Goal: Register for event/course

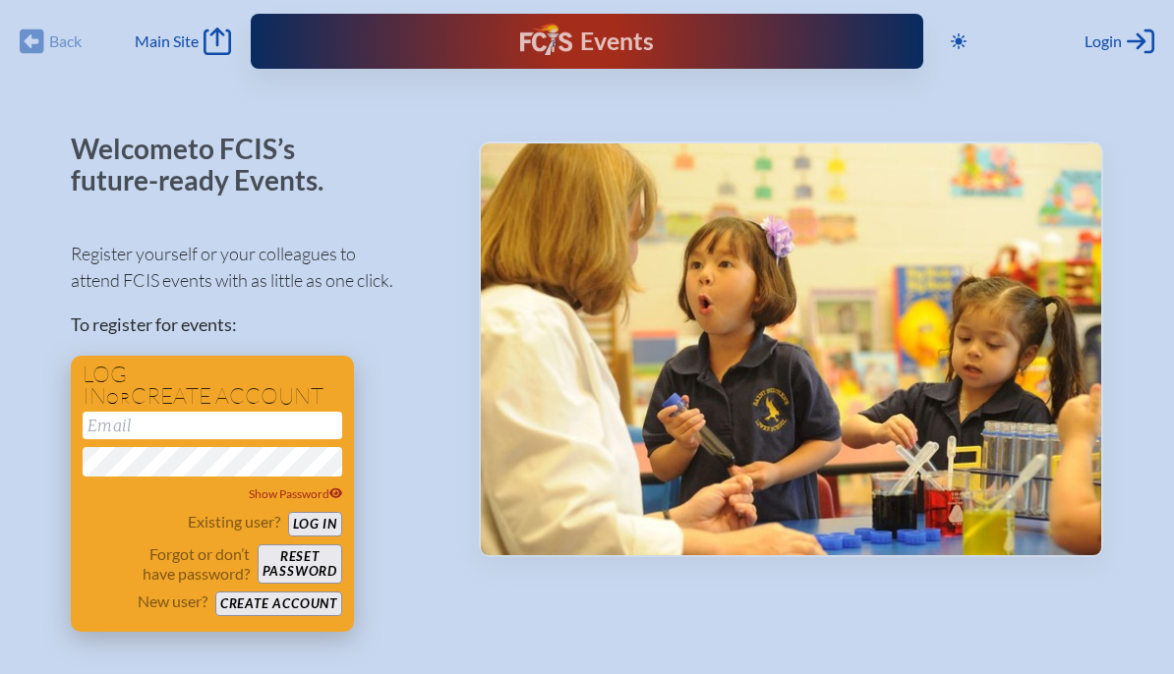
click at [131, 436] on input "email" at bounding box center [213, 426] width 260 height 28
type input "[EMAIL_ADDRESS][DOMAIN_NAME]"
click at [288, 512] on button "Log in" at bounding box center [315, 524] width 54 height 25
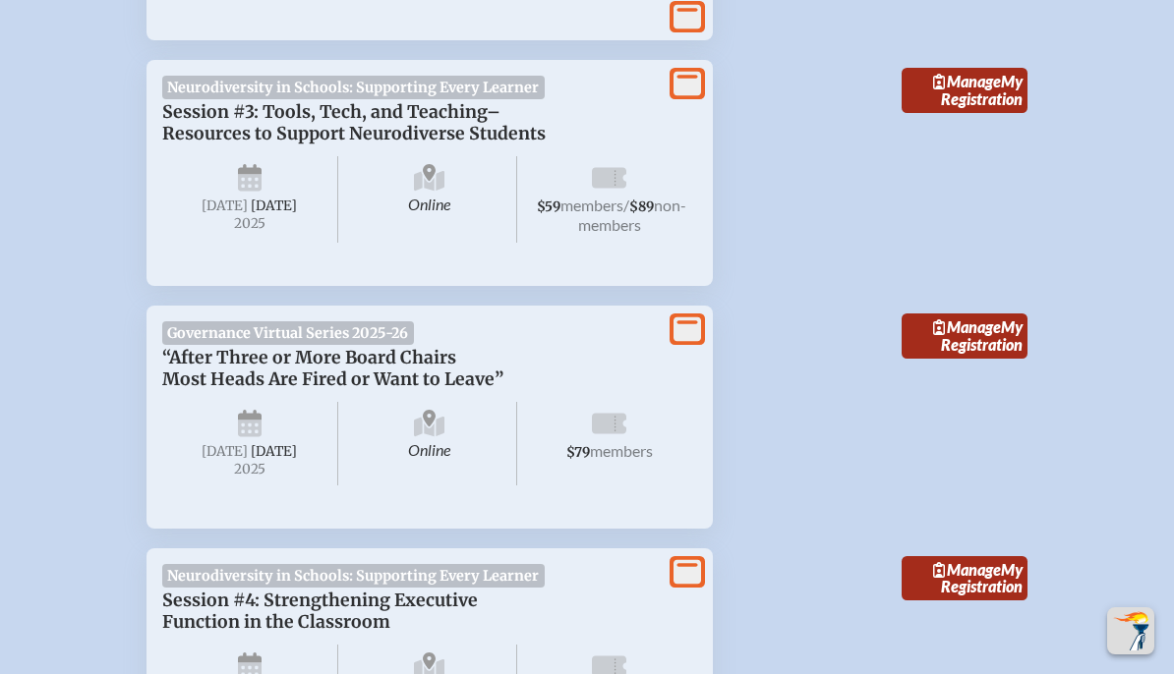
scroll to position [1144, 0]
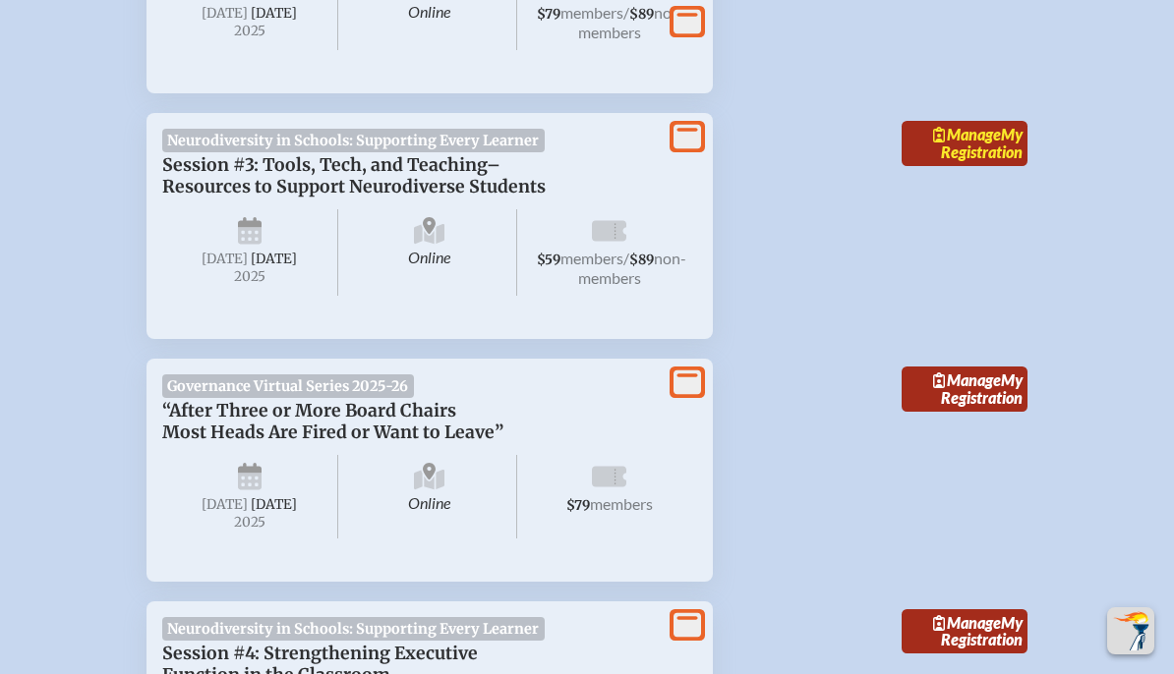
click at [969, 166] on link "Manage My Registration" at bounding box center [964, 143] width 126 height 45
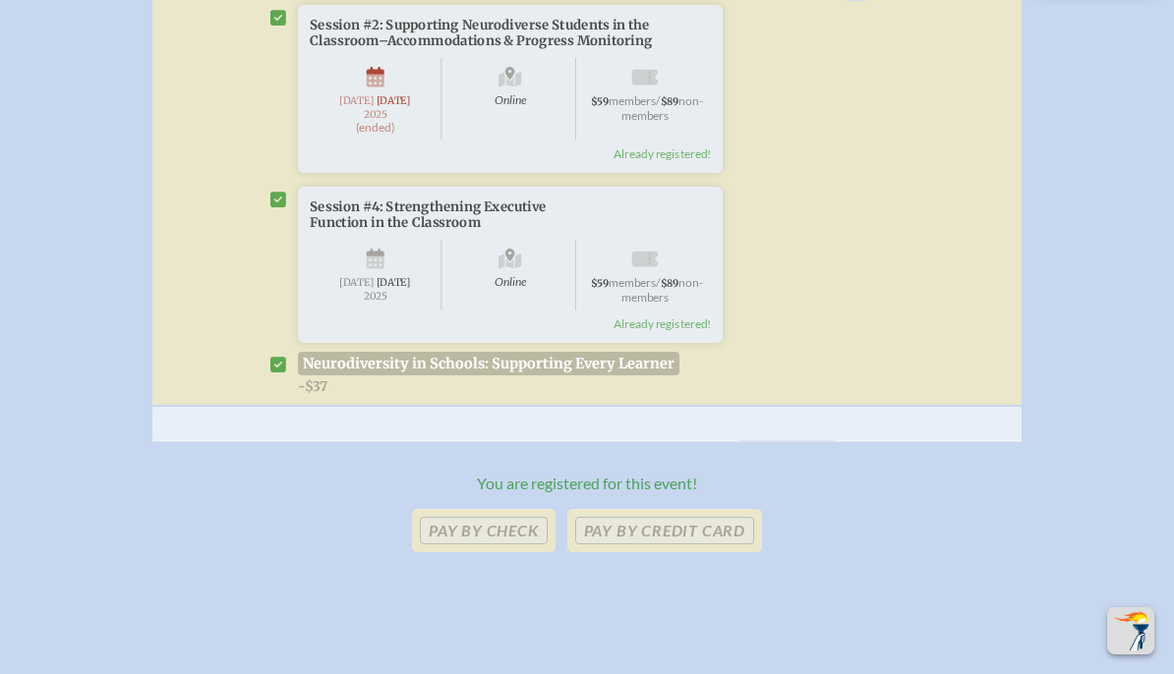
scroll to position [1199, 0]
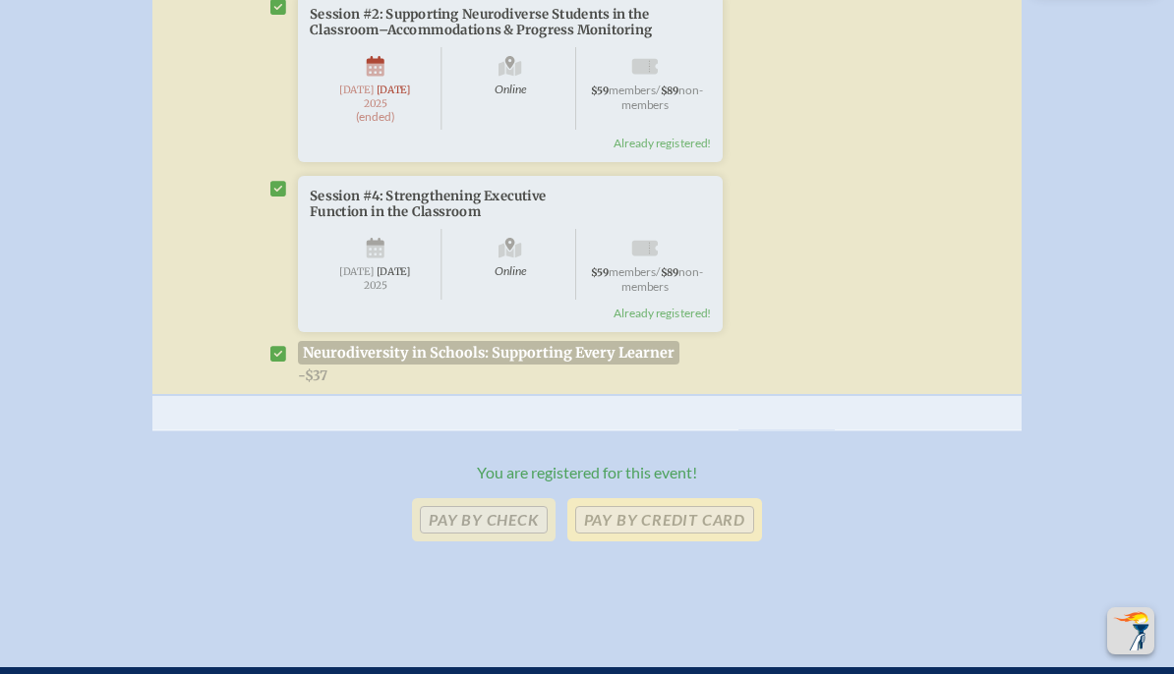
click at [635, 542] on p "Pay by Credit Card" at bounding box center [664, 519] width 195 height 43
click at [639, 542] on p "Pay by Credit Card" at bounding box center [664, 519] width 195 height 43
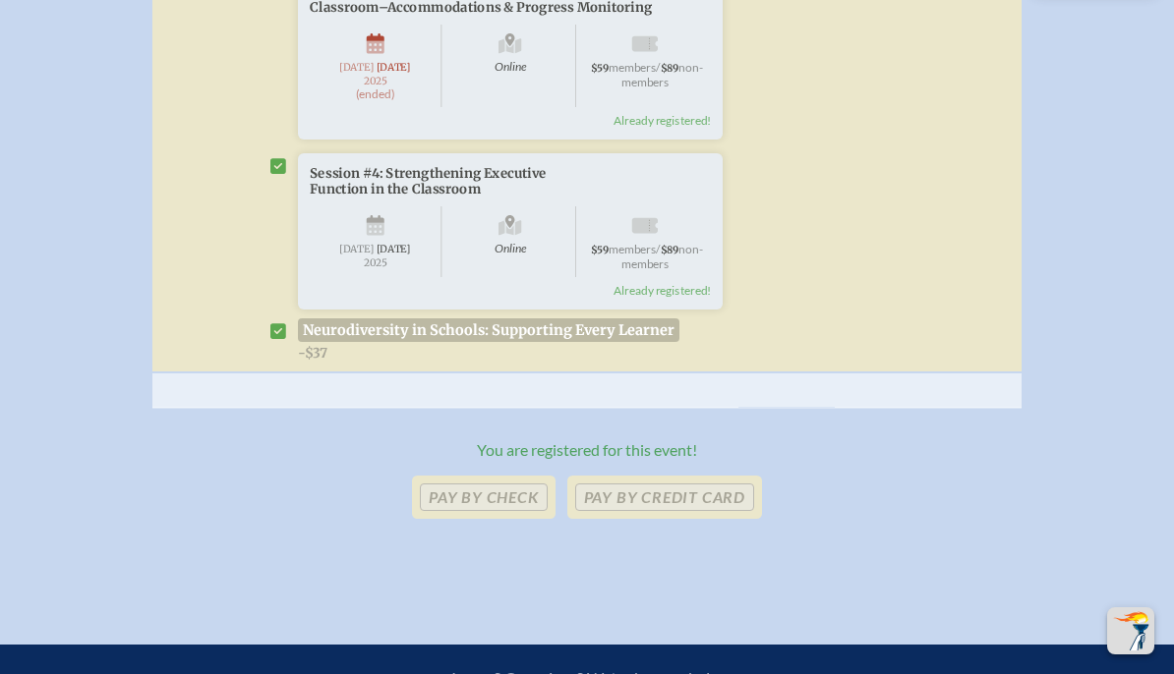
scroll to position [1225, 0]
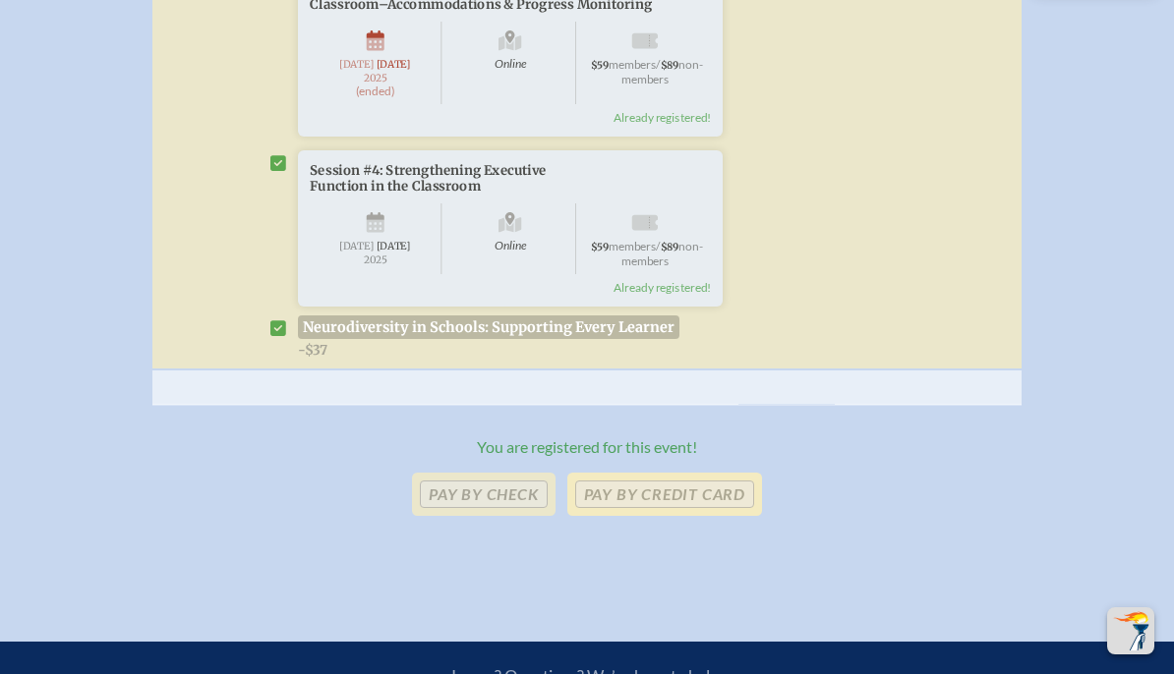
click at [645, 516] on p "Pay by Credit Card" at bounding box center [664, 494] width 195 height 43
click at [524, 516] on p "Pay by Check" at bounding box center [484, 494] width 144 height 43
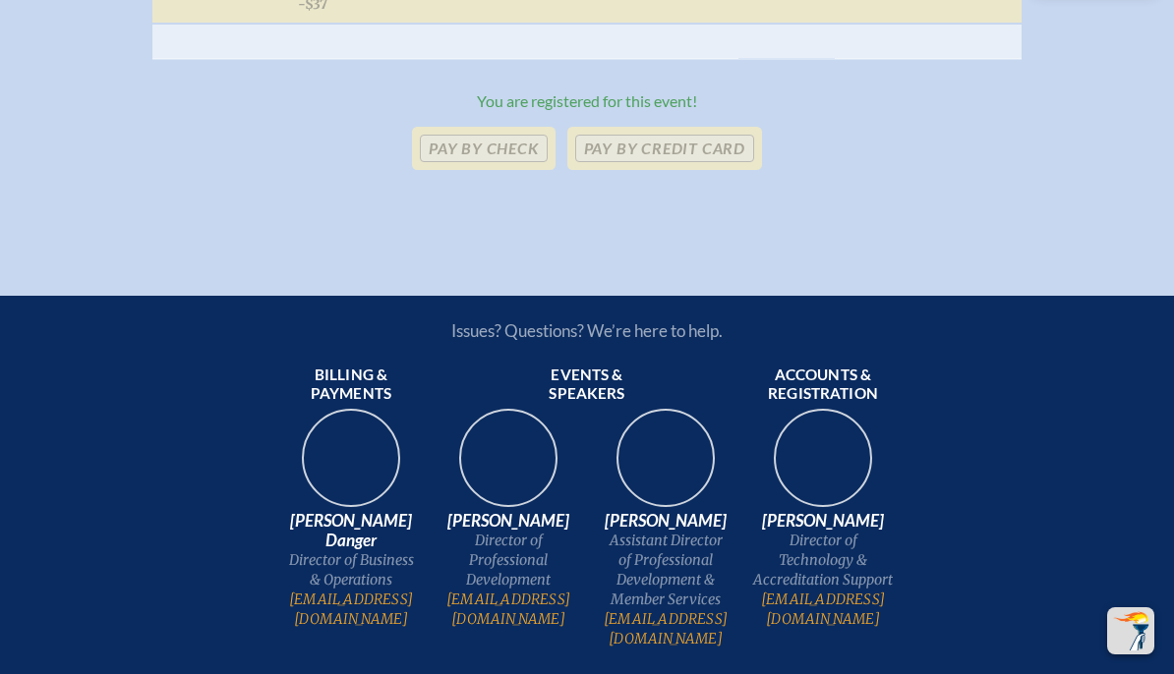
scroll to position [1609, 0]
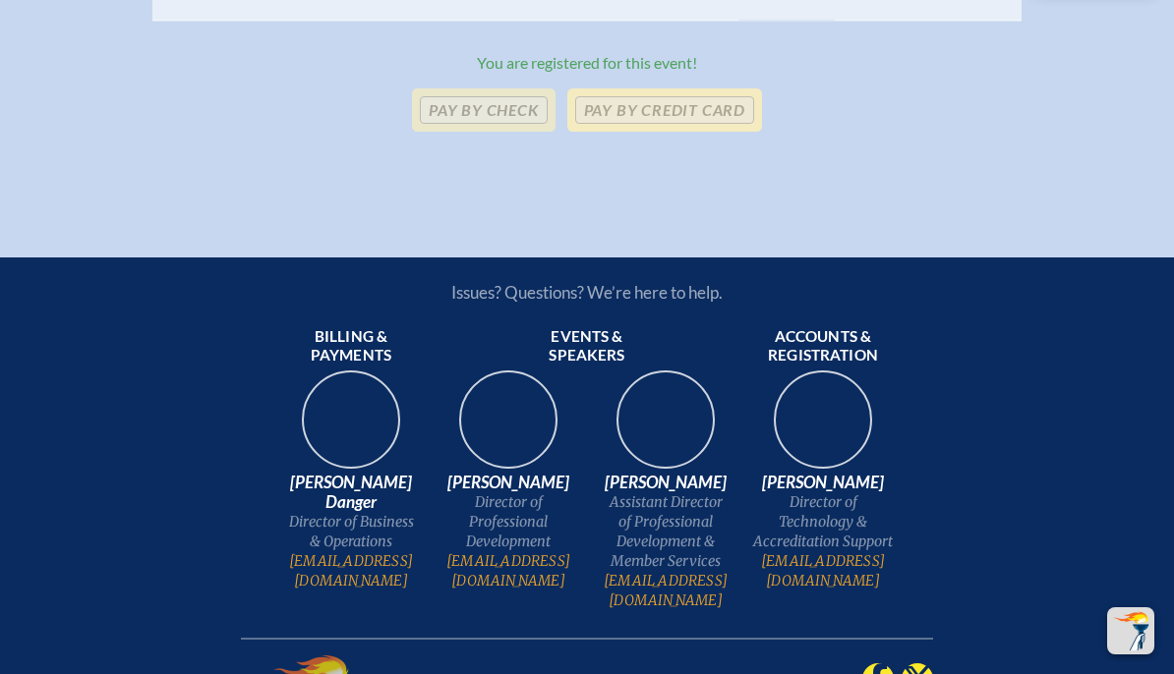
click at [668, 132] on p "Pay by Credit Card" at bounding box center [664, 109] width 195 height 43
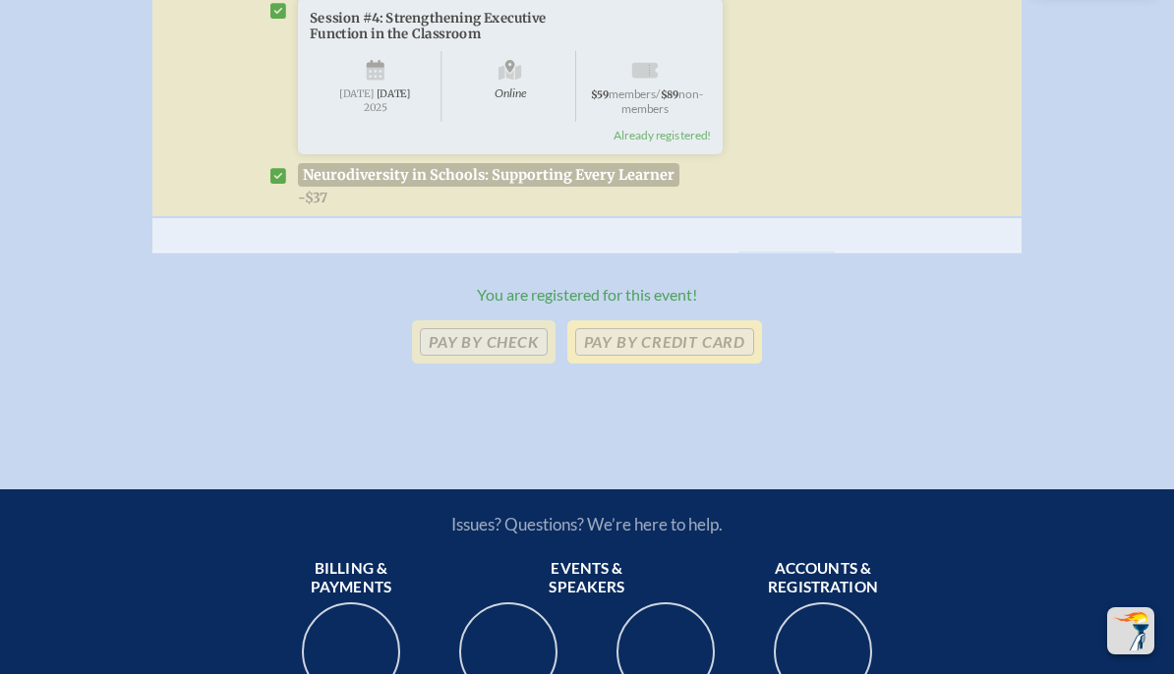
scroll to position [1371, 0]
